Goal: Find specific page/section: Find specific page/section

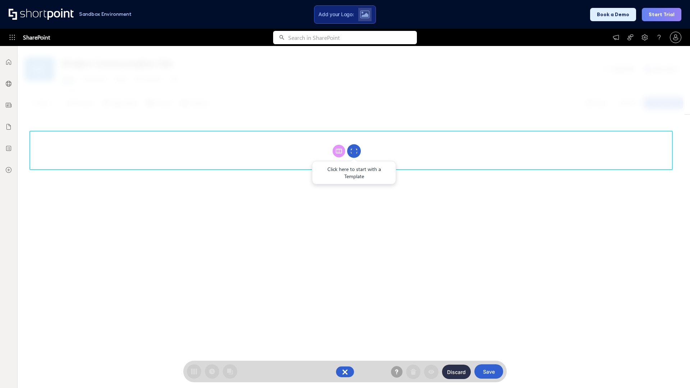
click at [354, 151] on circle at bounding box center [354, 152] width 14 height 14
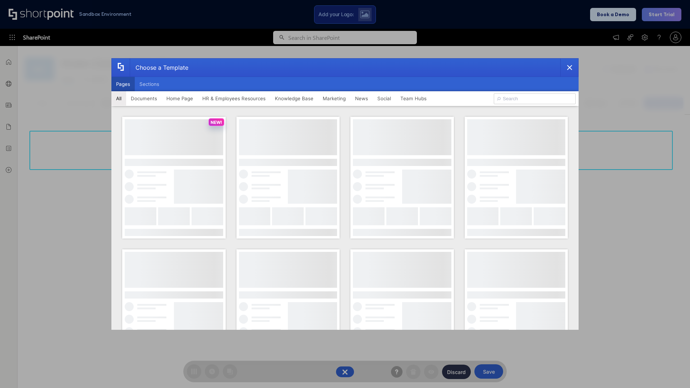
click at [123, 84] on button "Pages" at bounding box center [122, 84] width 23 height 14
type input "Knowledge Portal 5"
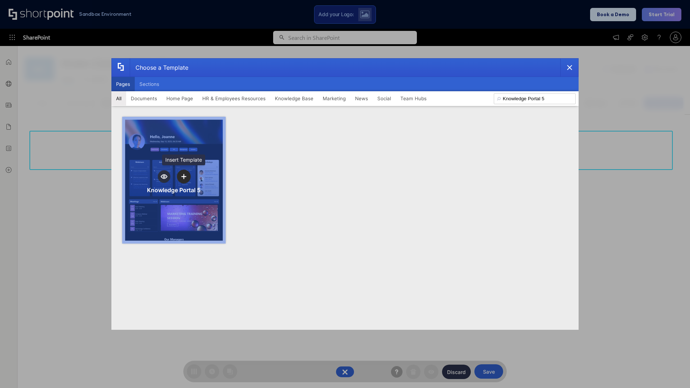
click at [184, 176] on icon "template selector" at bounding box center [183, 176] width 5 height 5
